Goal: Find specific page/section: Find specific page/section

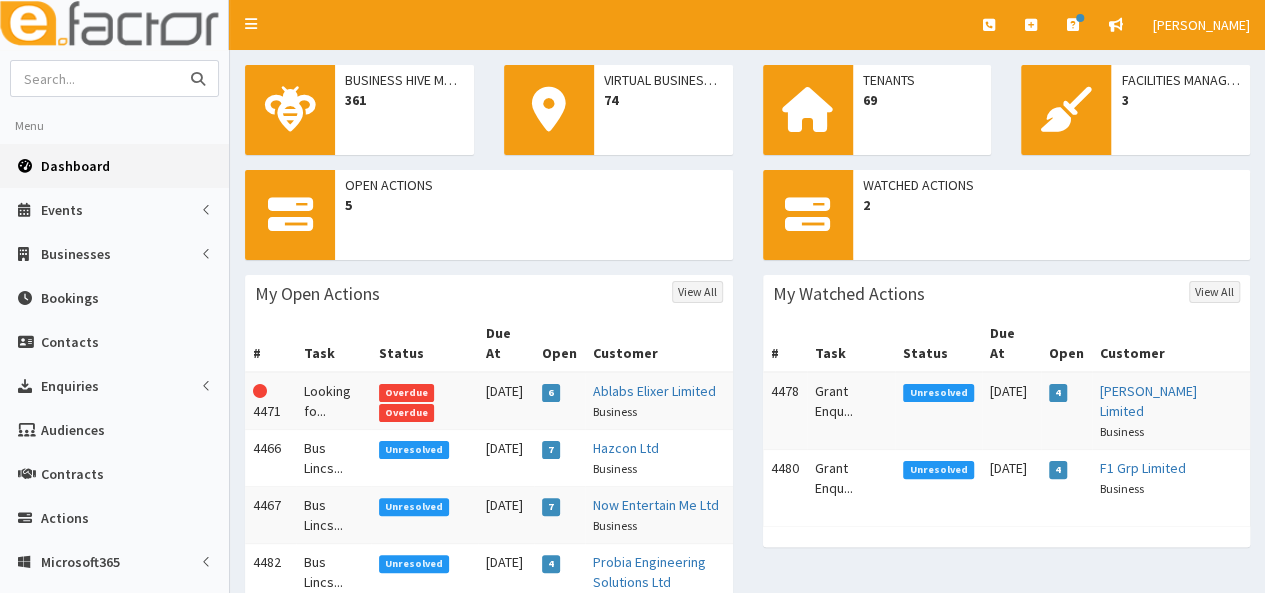
click at [104, 80] on input "text" at bounding box center [95, 78] width 168 height 35
type input "henrys bar"
click at [178, 61] on button "submit" at bounding box center [198, 78] width 40 height 35
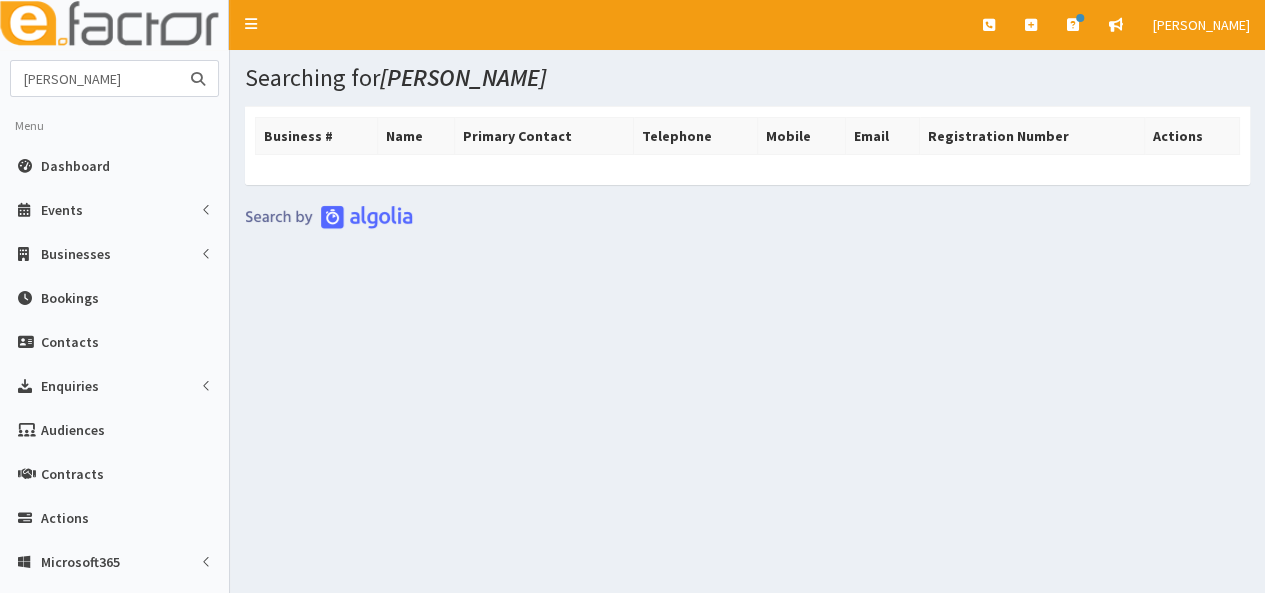
drag, startPoint x: 104, startPoint y: 85, endPoint x: 12, endPoint y: 83, distance: 92.0
click at [12, 83] on input "[PERSON_NAME]" at bounding box center [95, 78] width 168 height 35
type input "[PERSON_NAME] leisure"
click at [178, 61] on button "submit" at bounding box center [198, 78] width 40 height 35
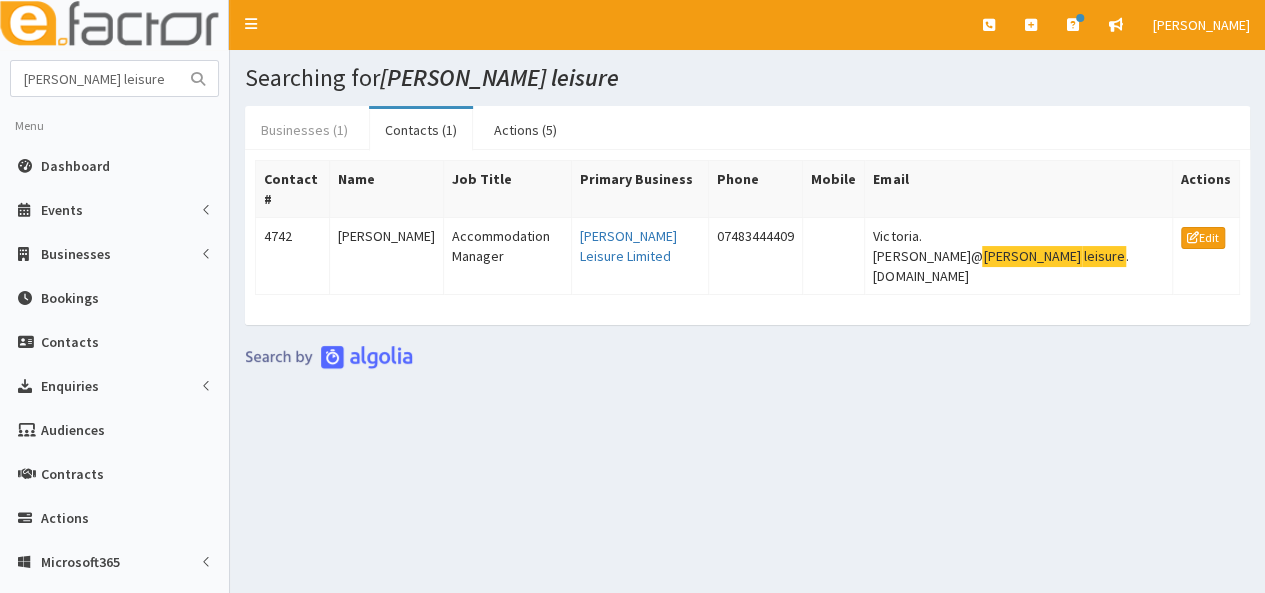
click at [298, 133] on link "Businesses (1)" at bounding box center [304, 130] width 119 height 42
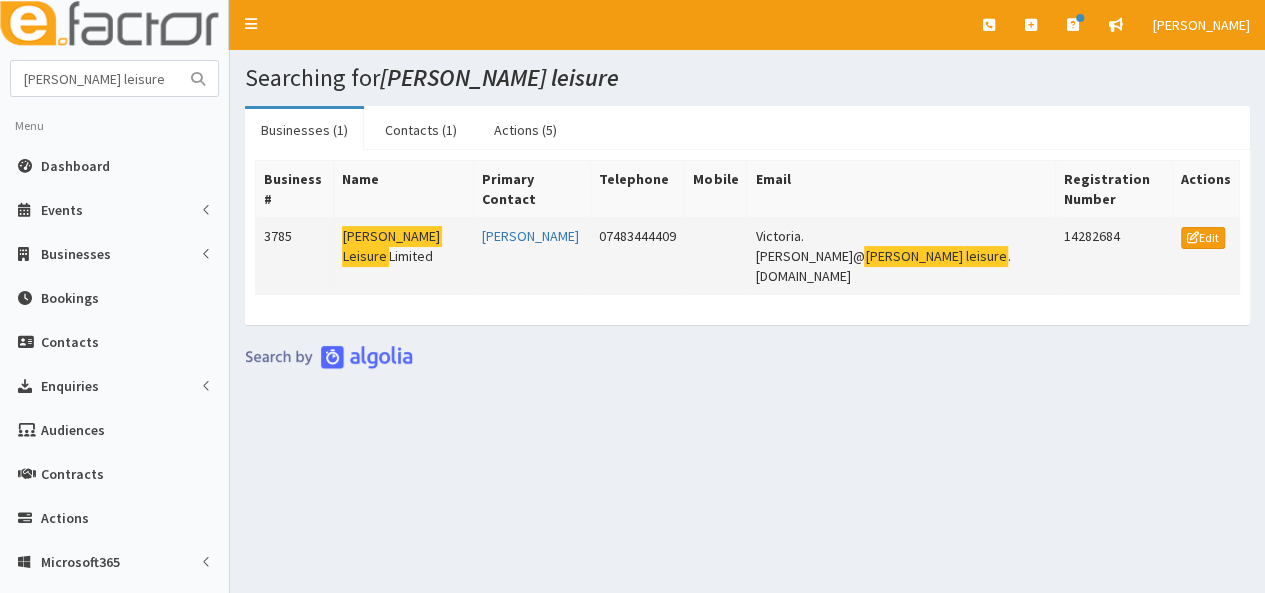
click at [374, 226] on mark "[PERSON_NAME]" at bounding box center [392, 236] width 100 height 21
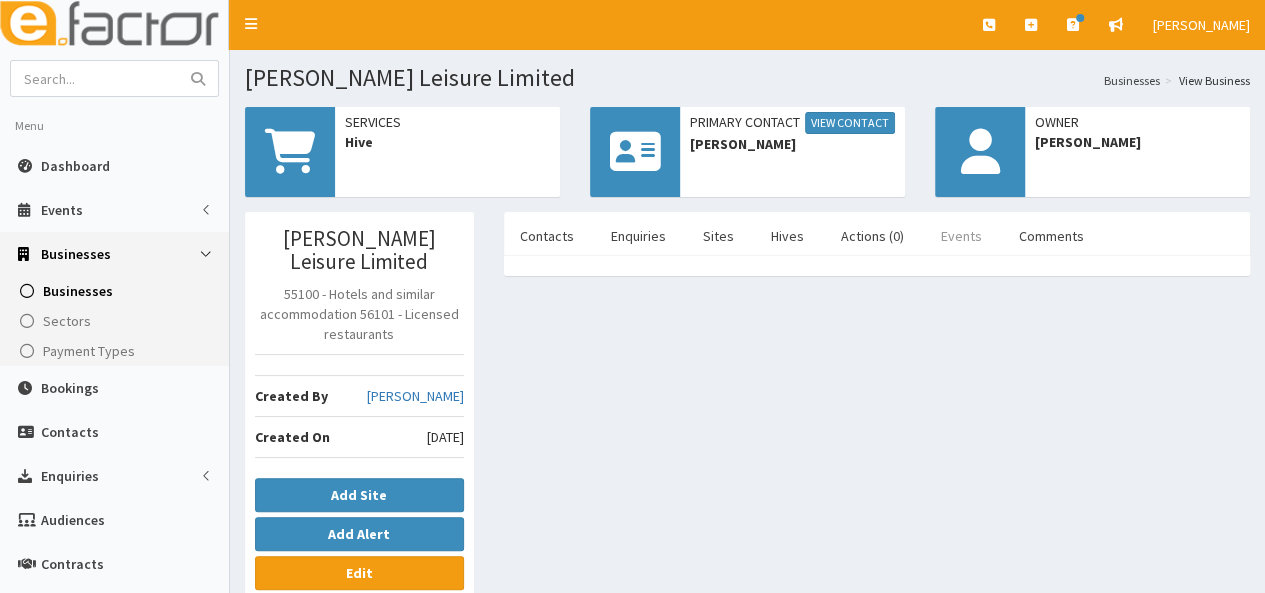
click at [950, 237] on link "Events" at bounding box center [961, 236] width 73 height 42
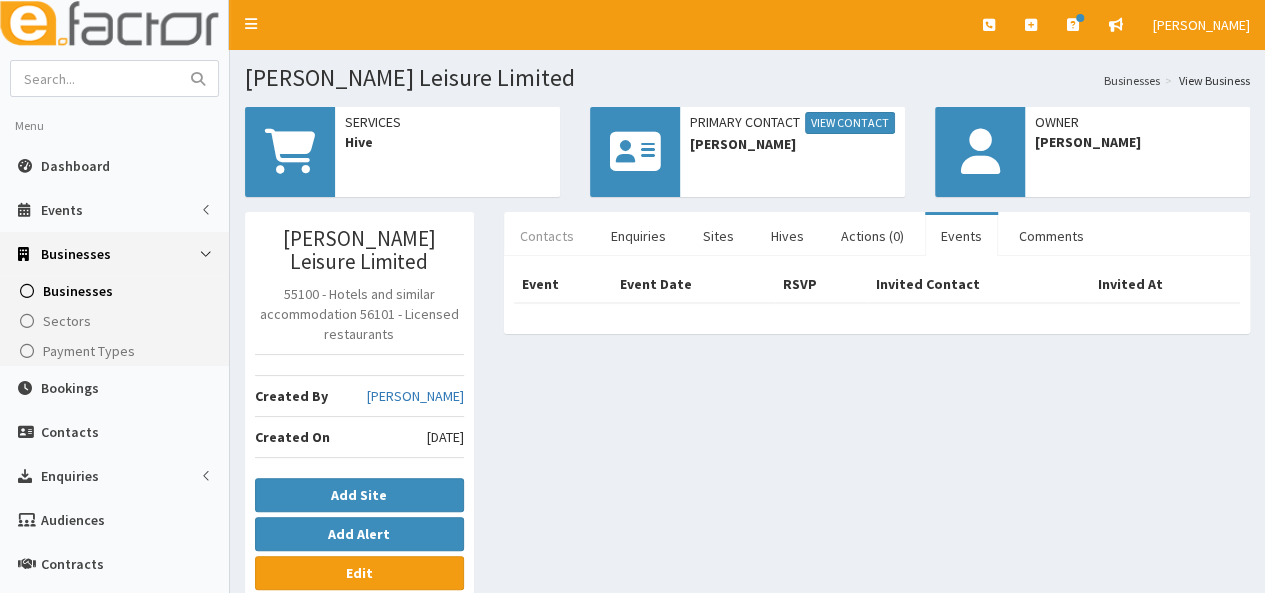
click at [550, 239] on link "Contacts" at bounding box center [547, 236] width 86 height 42
